Goal: Navigation & Orientation: Find specific page/section

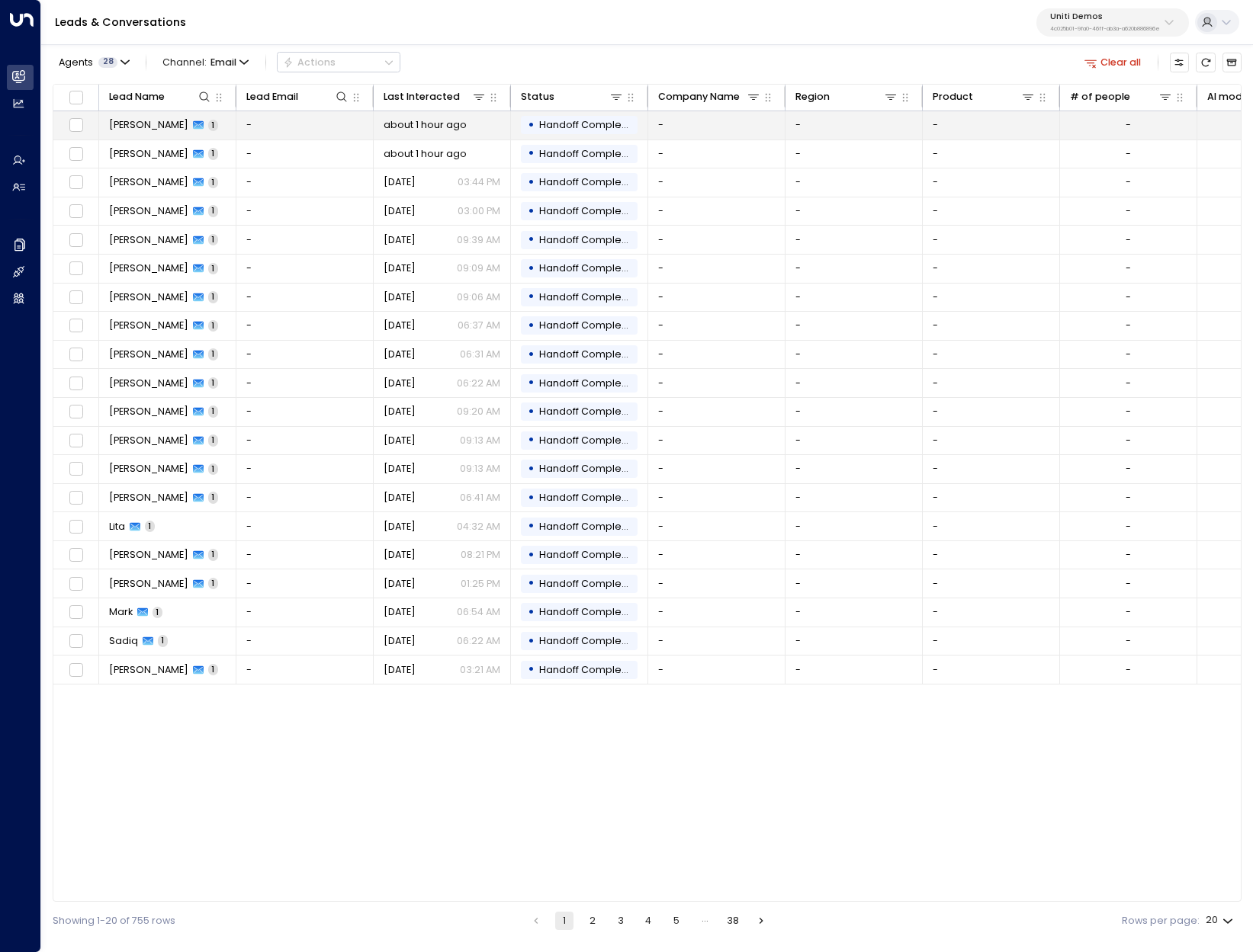
click at [116, 127] on span "[PERSON_NAME]" at bounding box center [149, 124] width 79 height 13
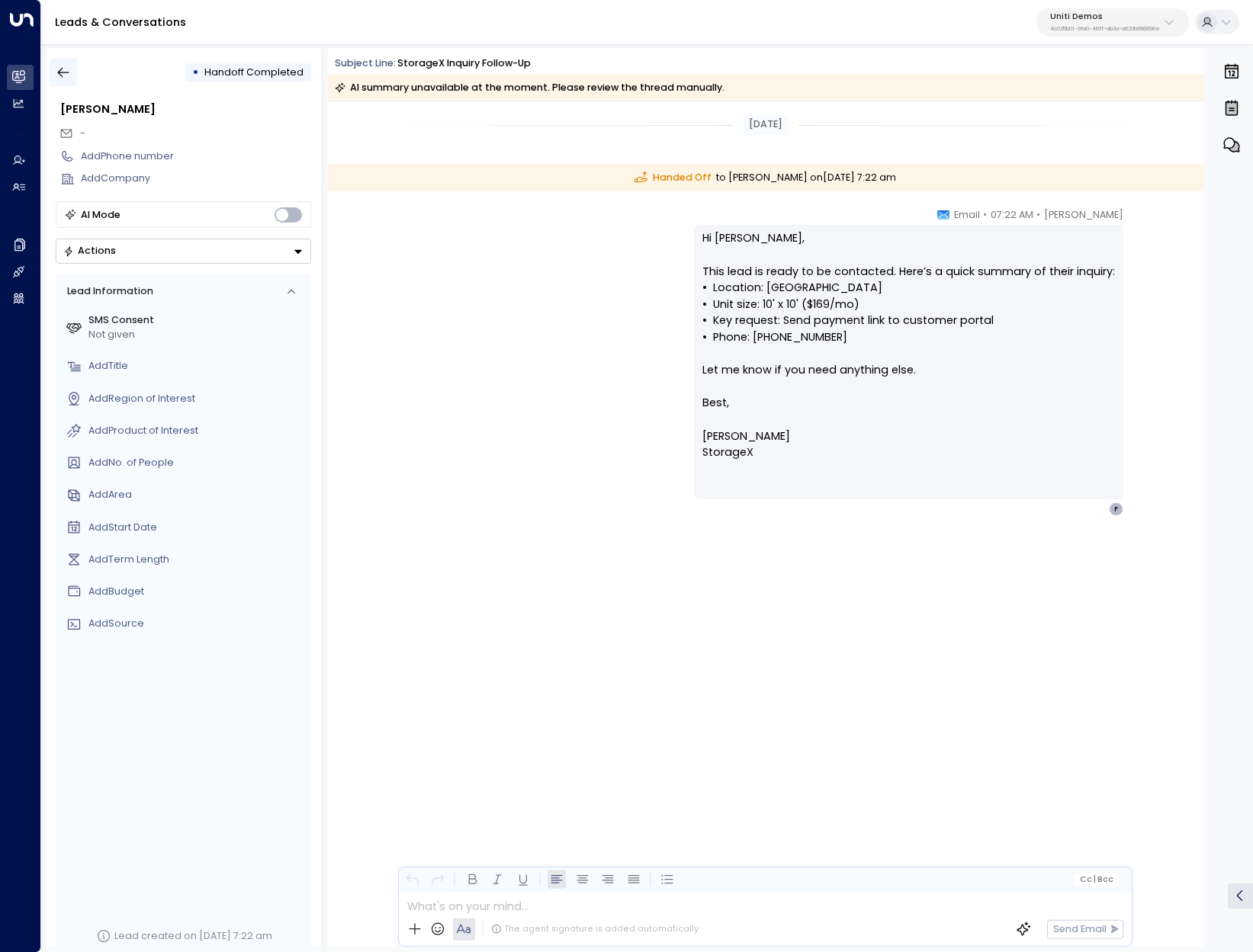
click at [69, 74] on icon "button" at bounding box center [62, 72] width 15 height 15
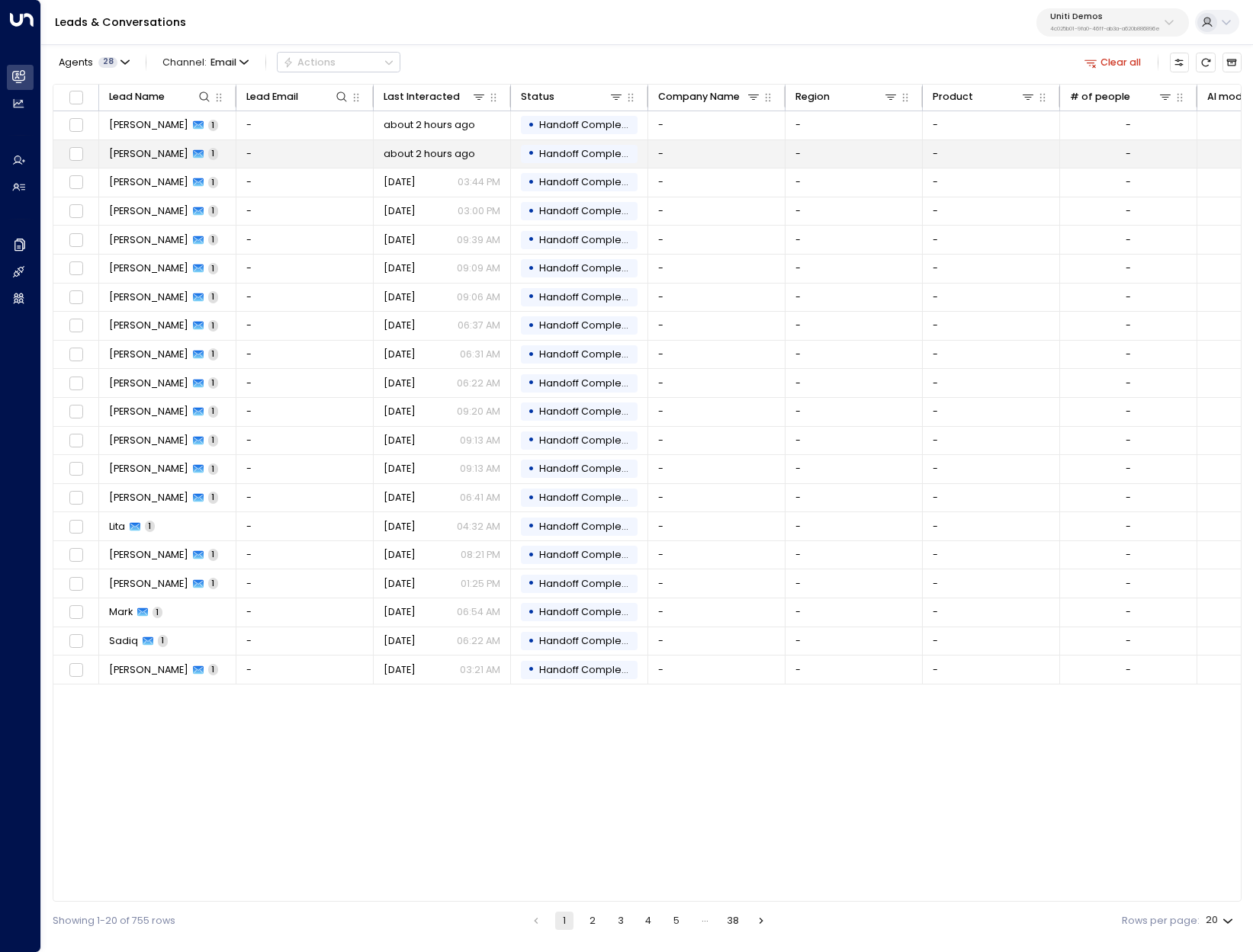
click at [156, 153] on div "[PERSON_NAME] 1" at bounding box center [164, 153] width 109 height 13
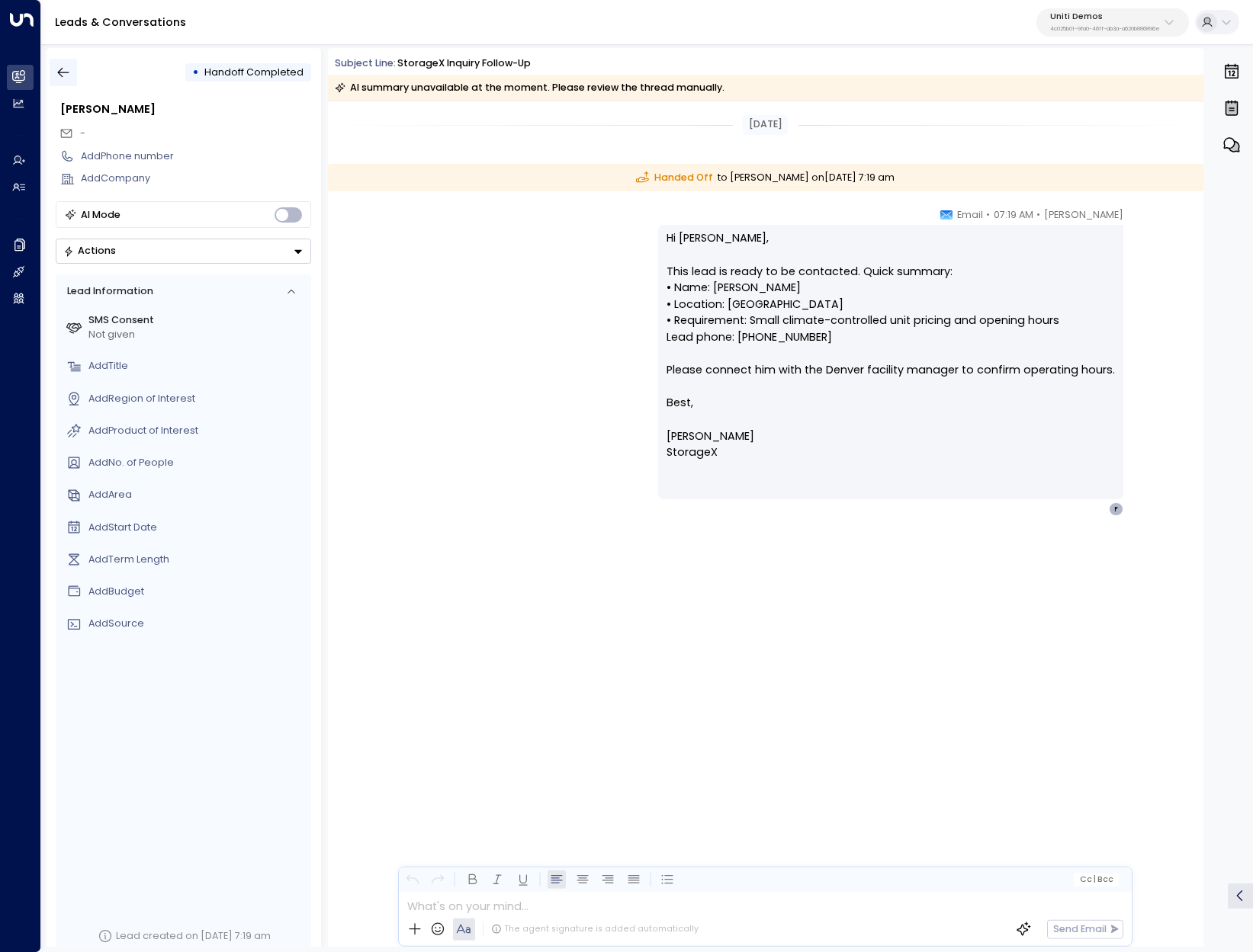
click at [64, 77] on icon "button" at bounding box center [62, 72] width 15 height 15
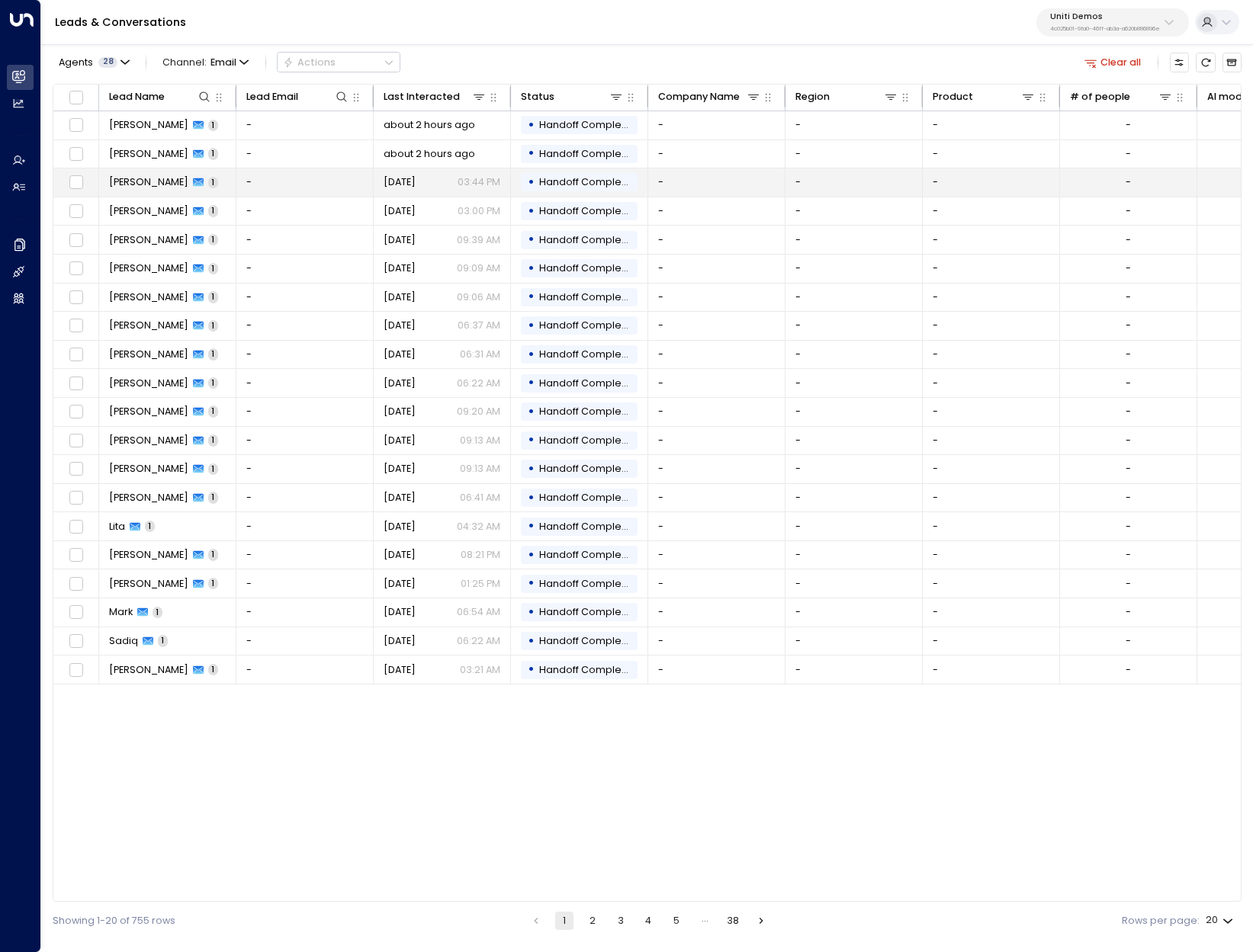
click at [116, 182] on span "[PERSON_NAME]" at bounding box center [149, 182] width 79 height 13
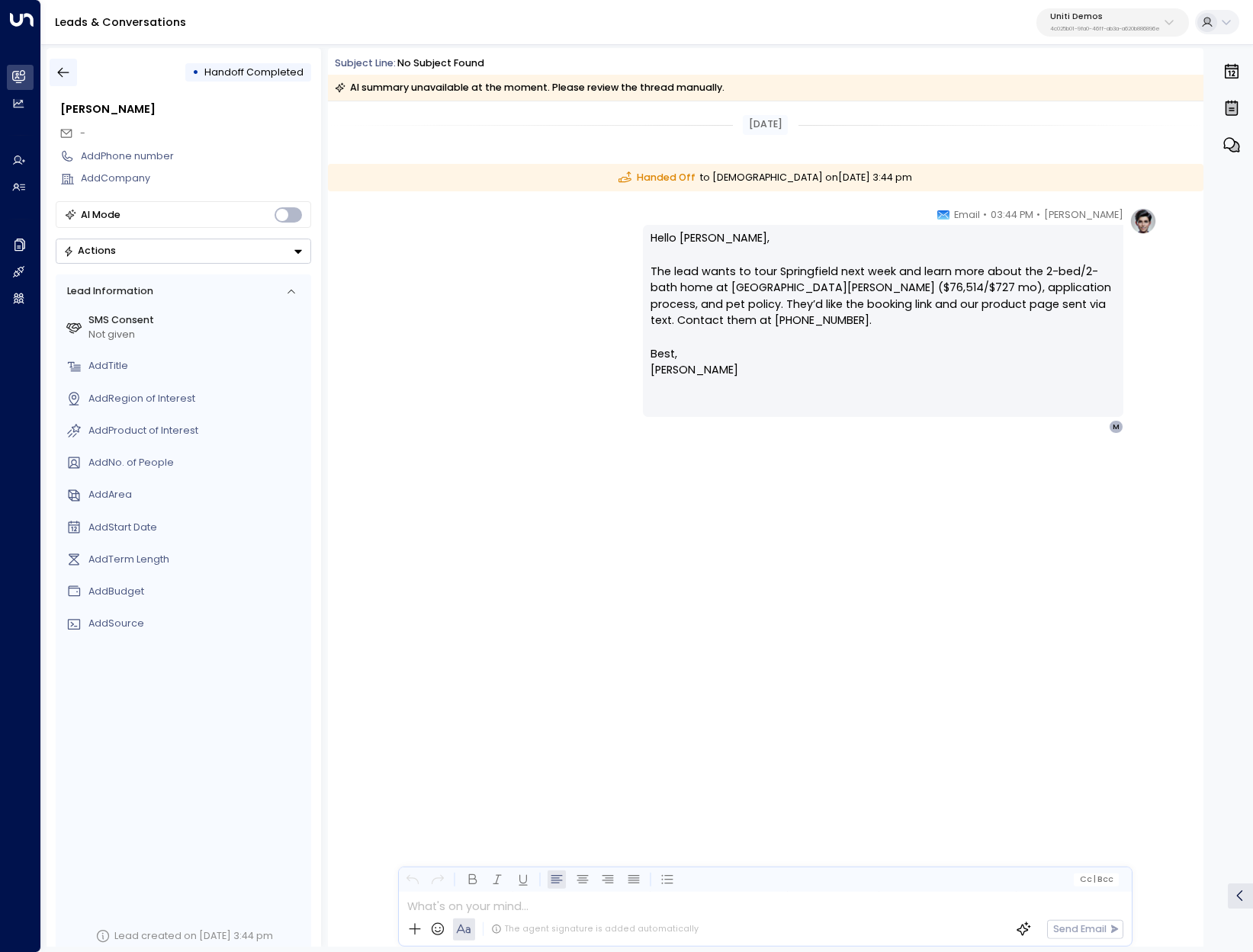
click at [69, 66] on icon "button" at bounding box center [62, 72] width 15 height 15
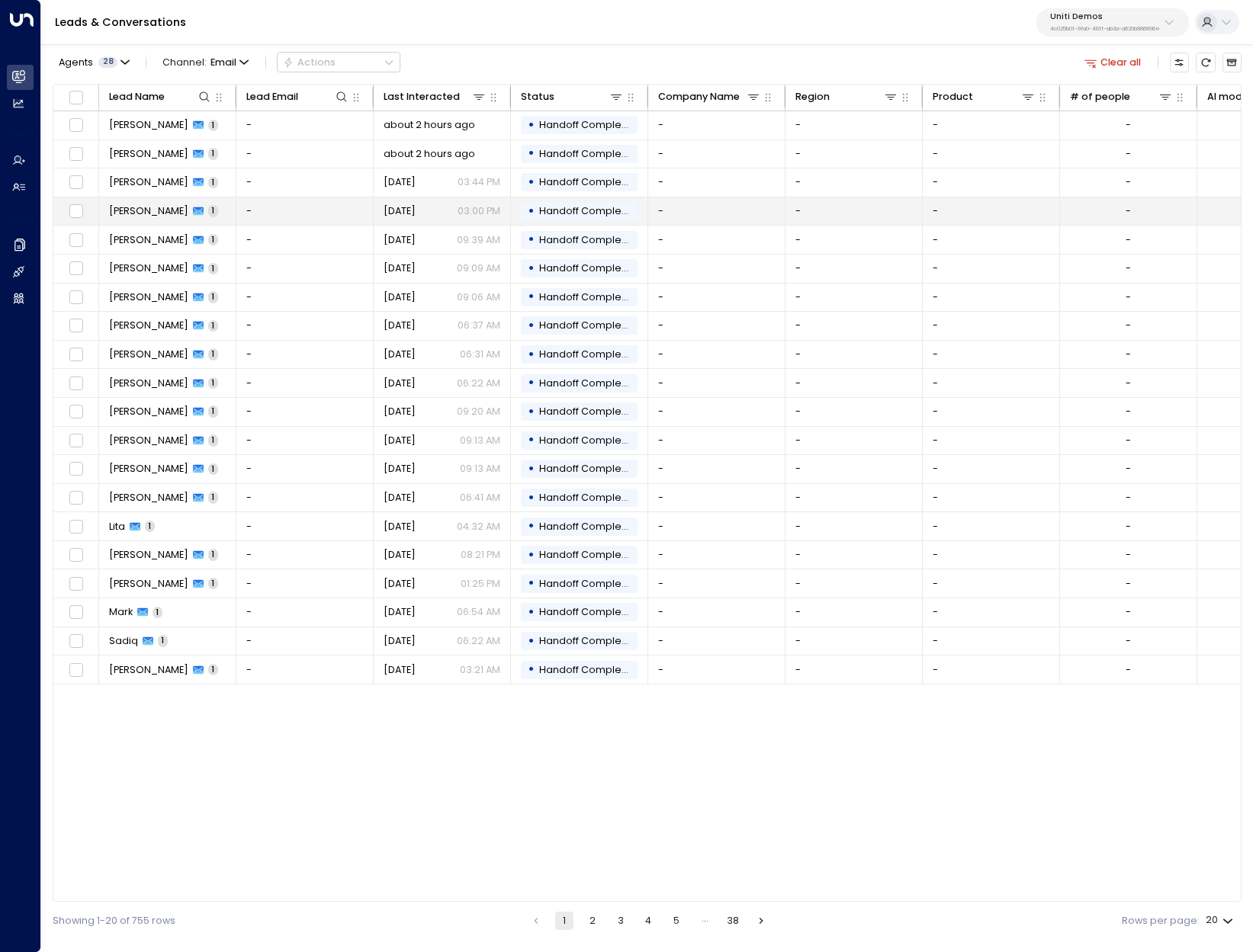
click at [261, 213] on td "-" at bounding box center [305, 212] width 138 height 28
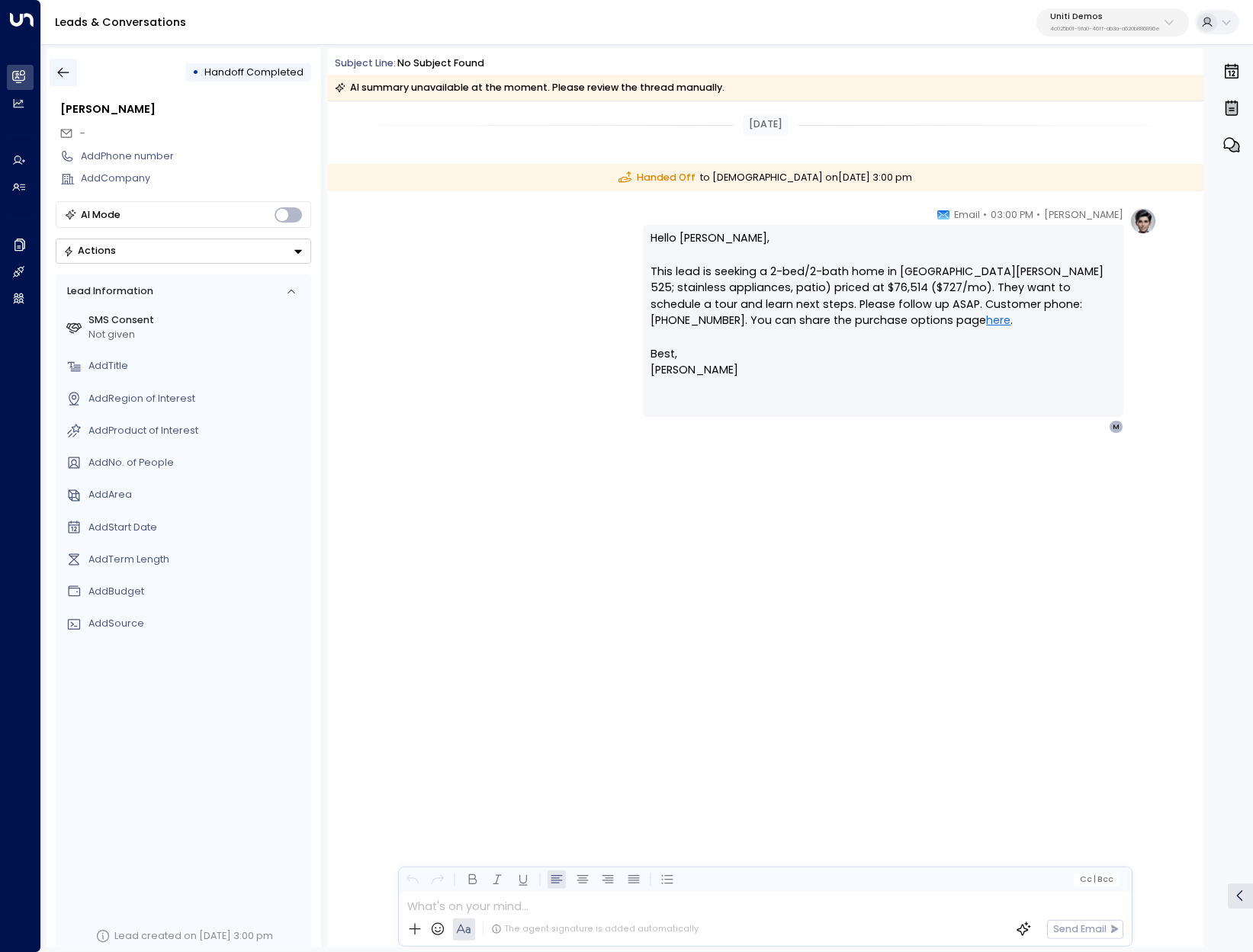
click at [62, 78] on icon "button" at bounding box center [62, 72] width 15 height 15
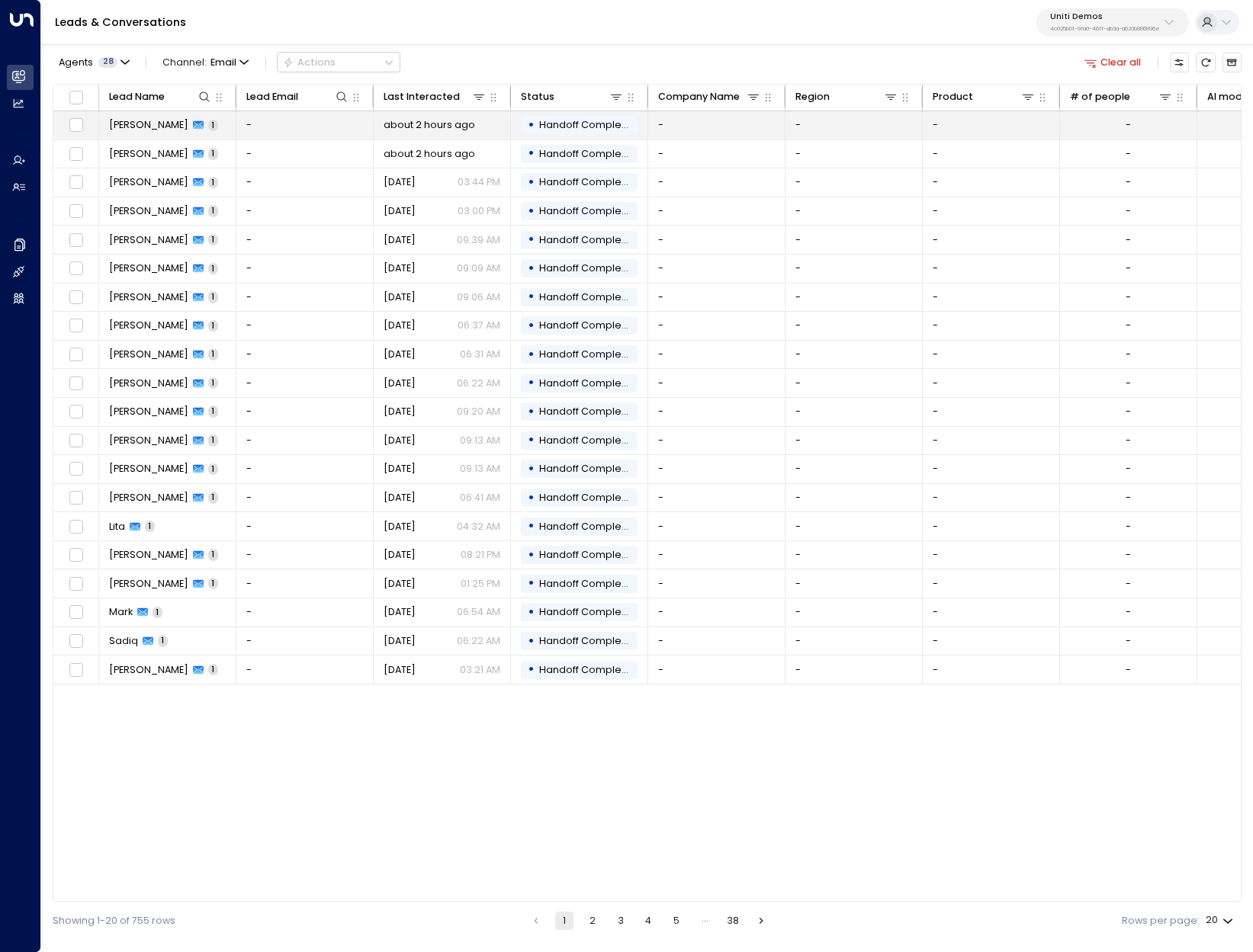
click at [119, 129] on span "[PERSON_NAME]" at bounding box center [149, 124] width 79 height 13
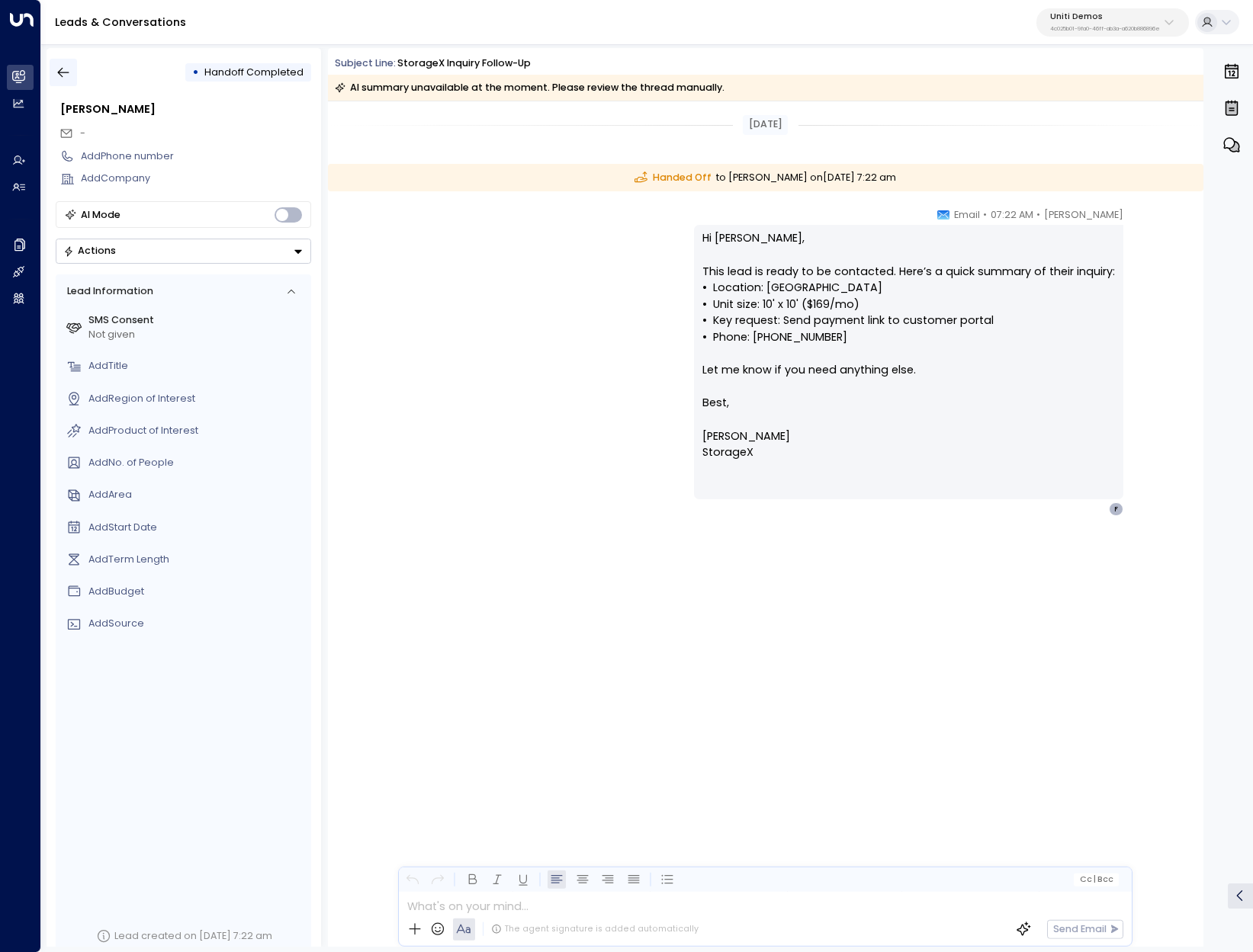
click at [59, 74] on icon "button" at bounding box center [63, 73] width 11 height 10
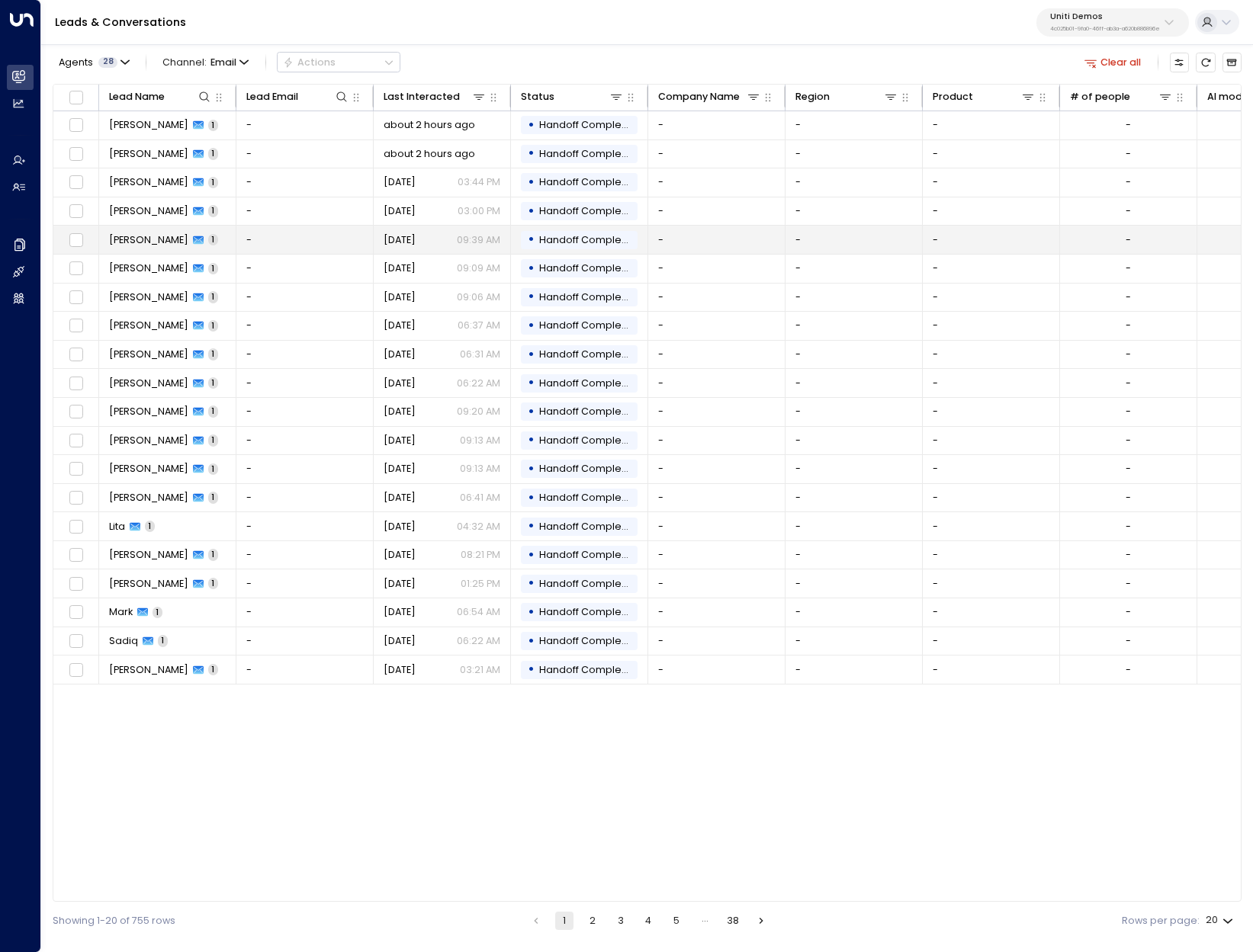
click at [116, 239] on span "[PERSON_NAME]" at bounding box center [149, 240] width 79 height 13
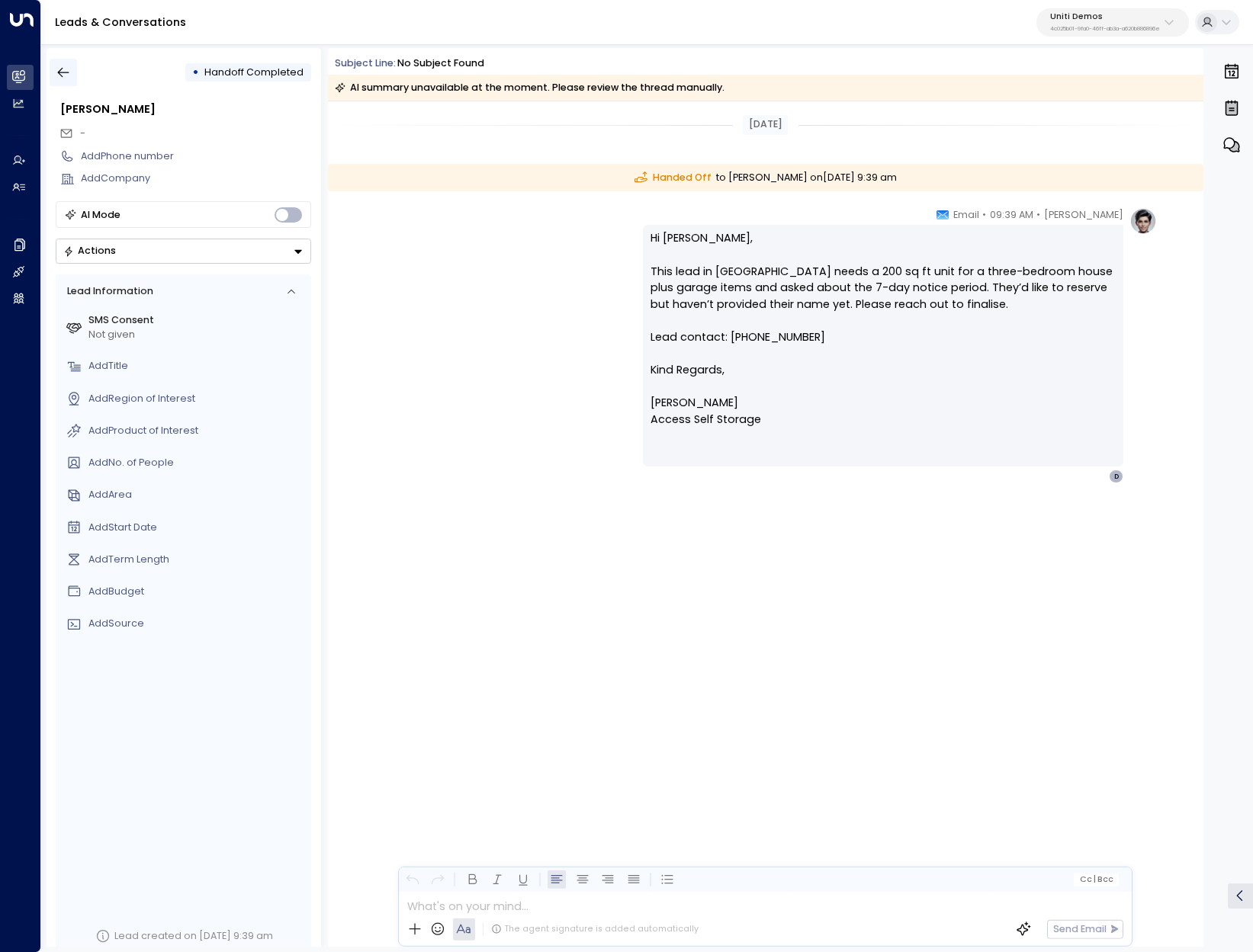
click at [66, 74] on icon "button" at bounding box center [62, 72] width 15 height 15
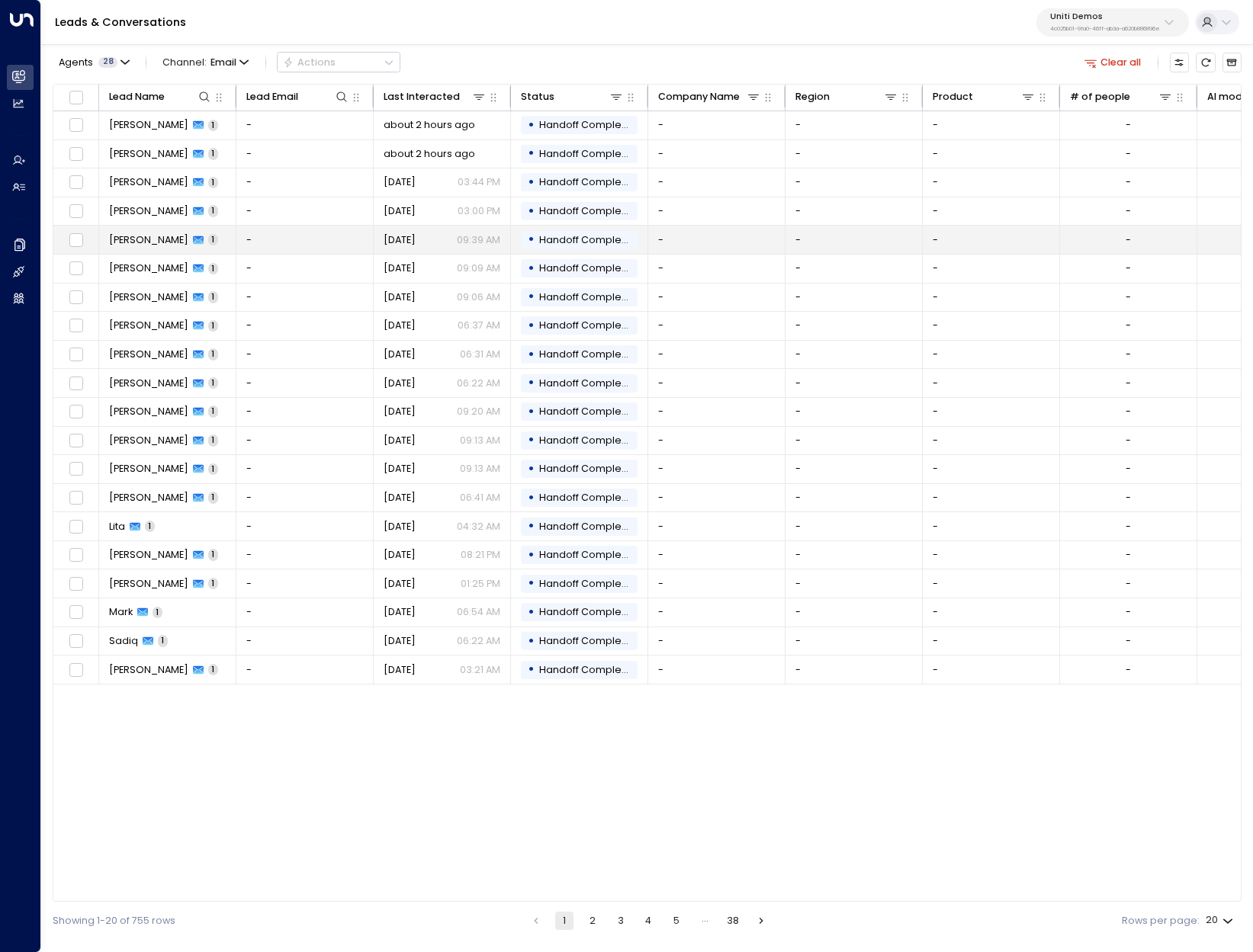
click at [126, 245] on span "[PERSON_NAME]" at bounding box center [149, 240] width 79 height 13
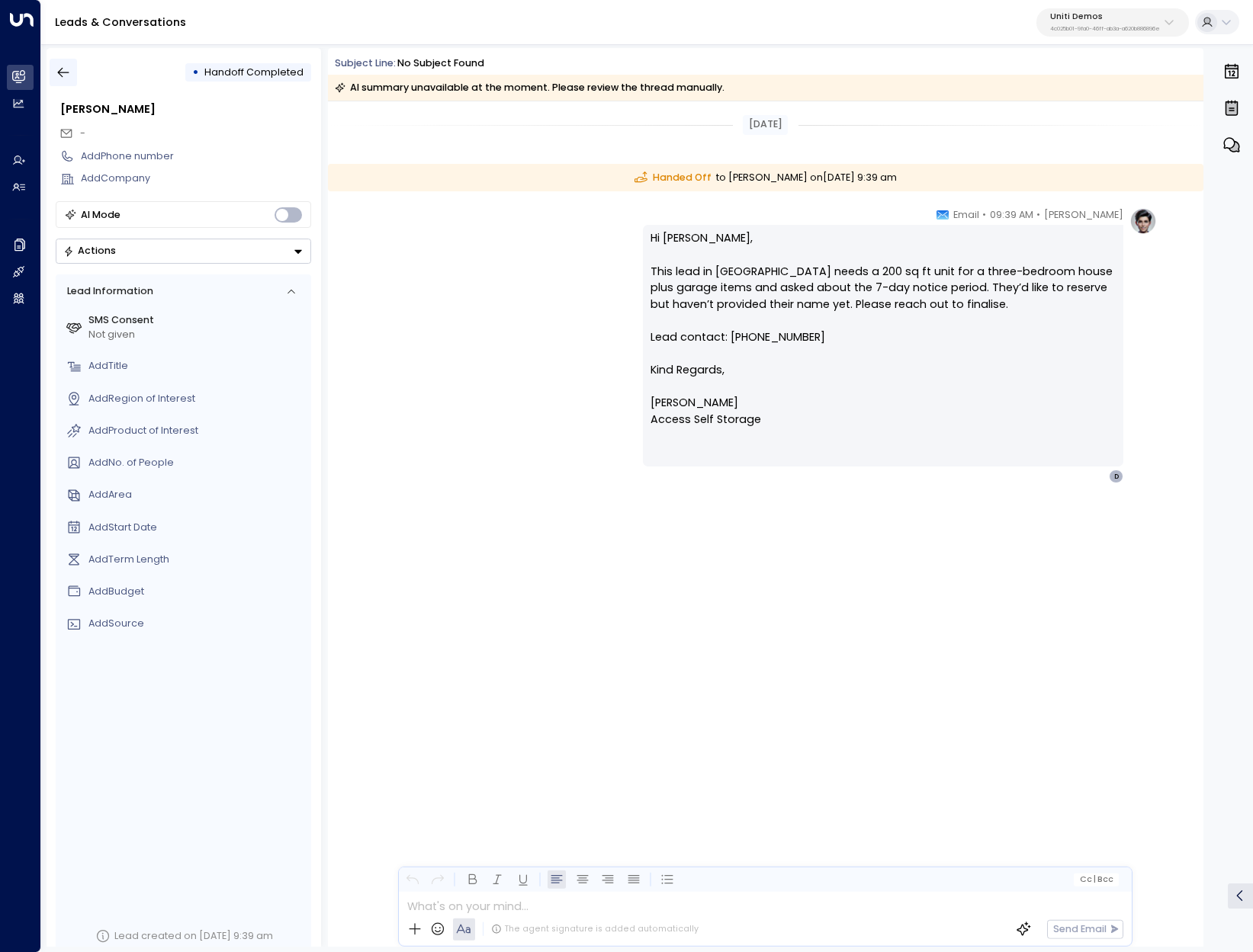
click at [64, 66] on icon "button" at bounding box center [62, 72] width 15 height 15
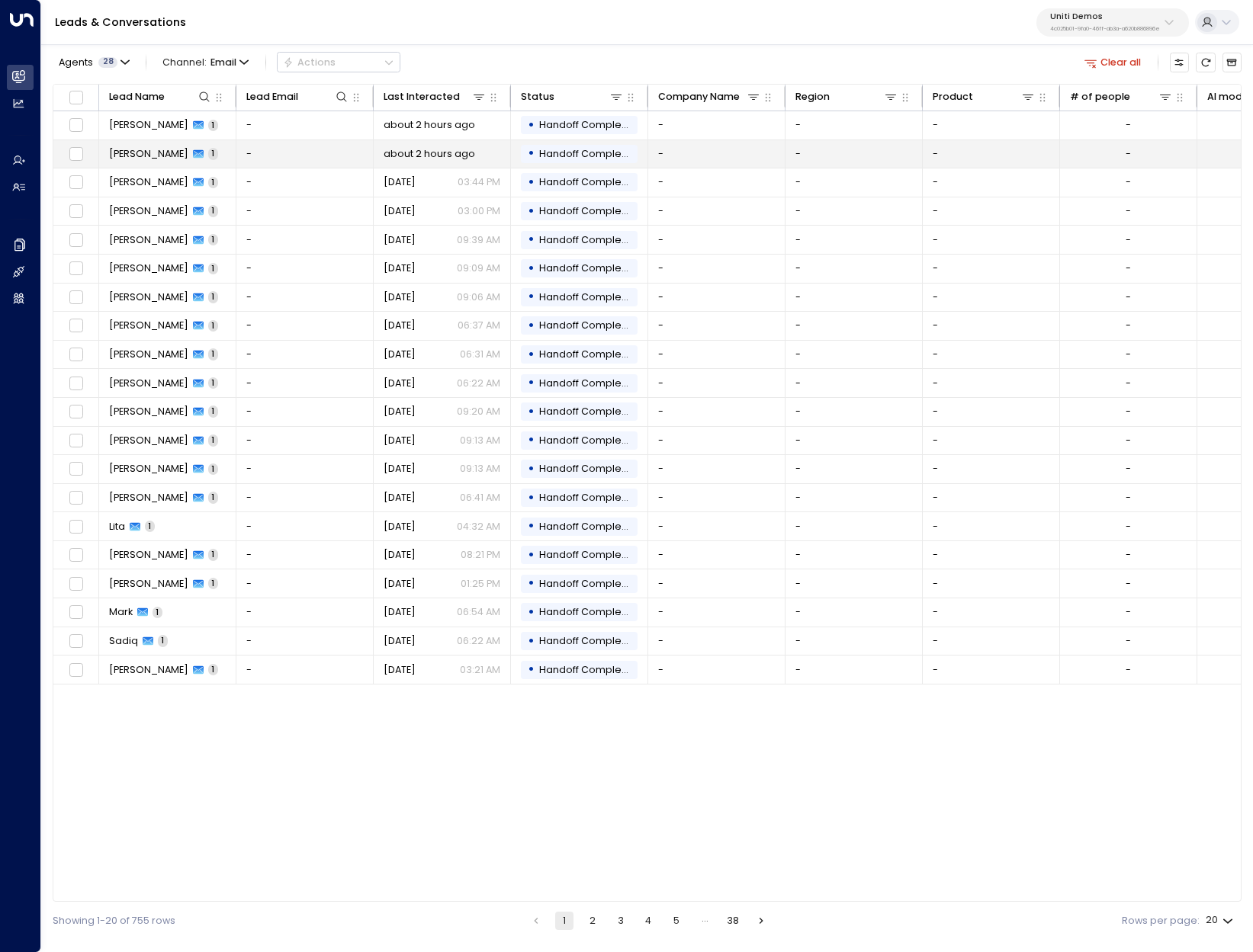
click at [121, 151] on span "[PERSON_NAME]" at bounding box center [149, 153] width 79 height 13
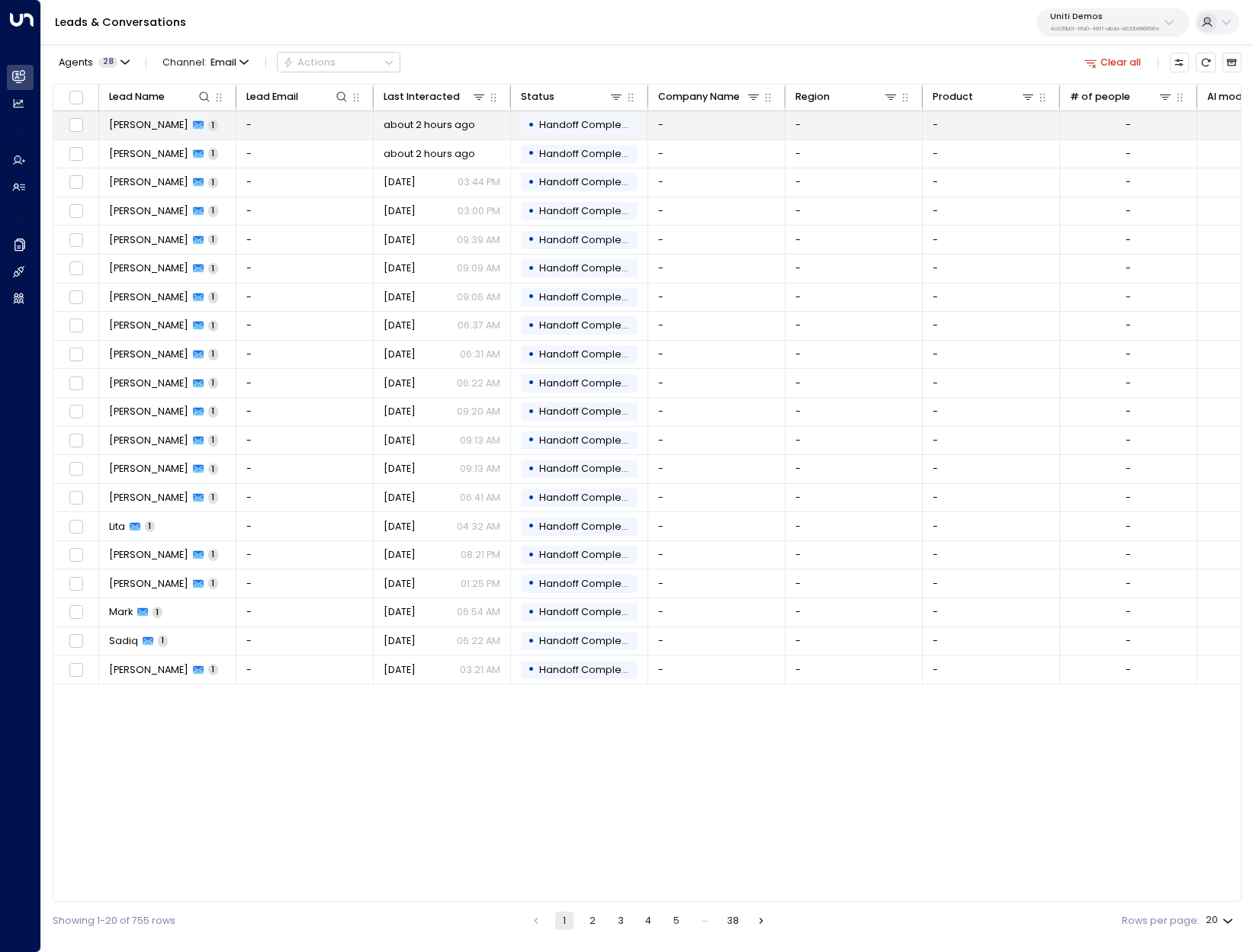
click at [138, 119] on span "[PERSON_NAME]" at bounding box center [149, 124] width 79 height 13
